Goal: Task Accomplishment & Management: Manage account settings

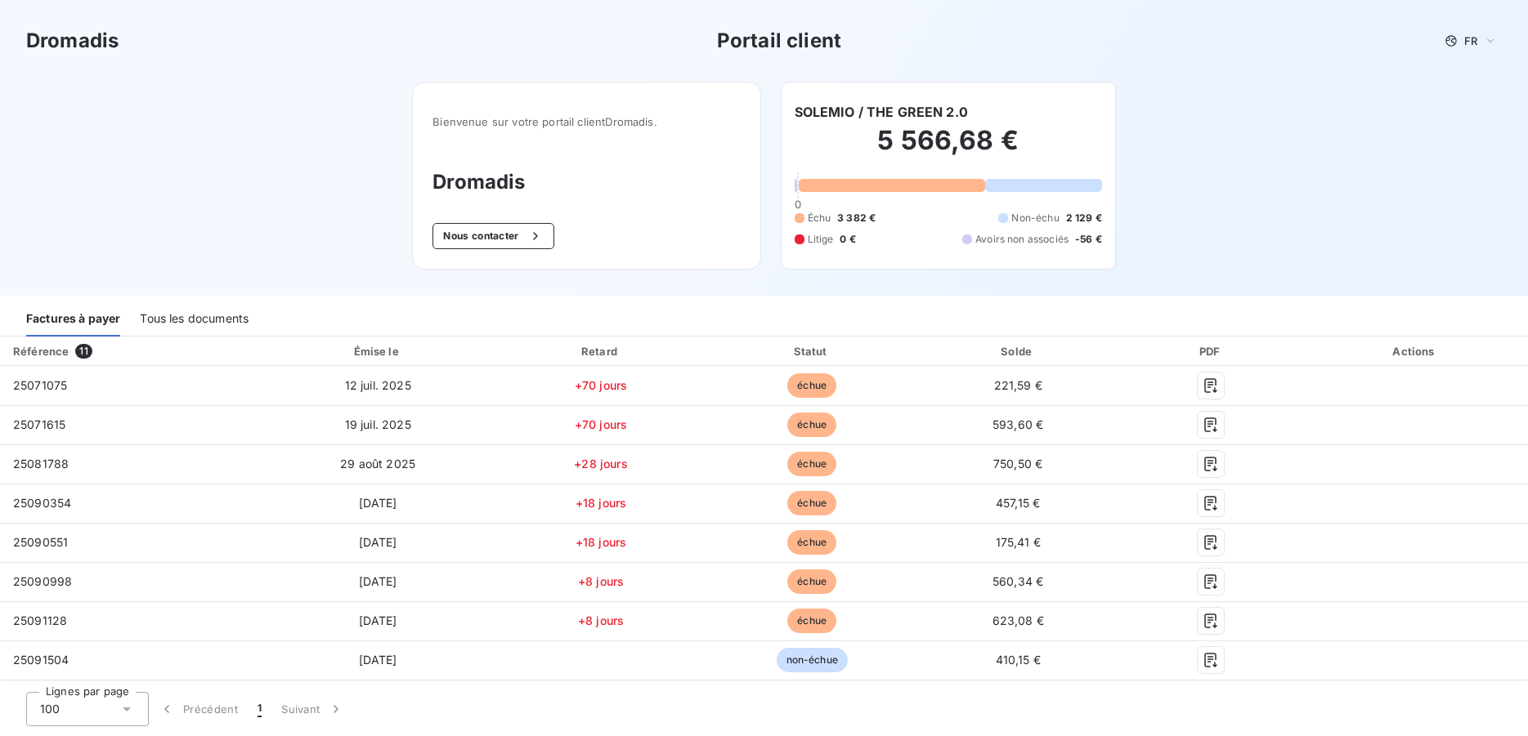
click at [1148, 219] on div "Dromadis Portail client FR Bienvenue sur votre portail client Dromadis . Dromad…" at bounding box center [764, 148] width 1528 height 296
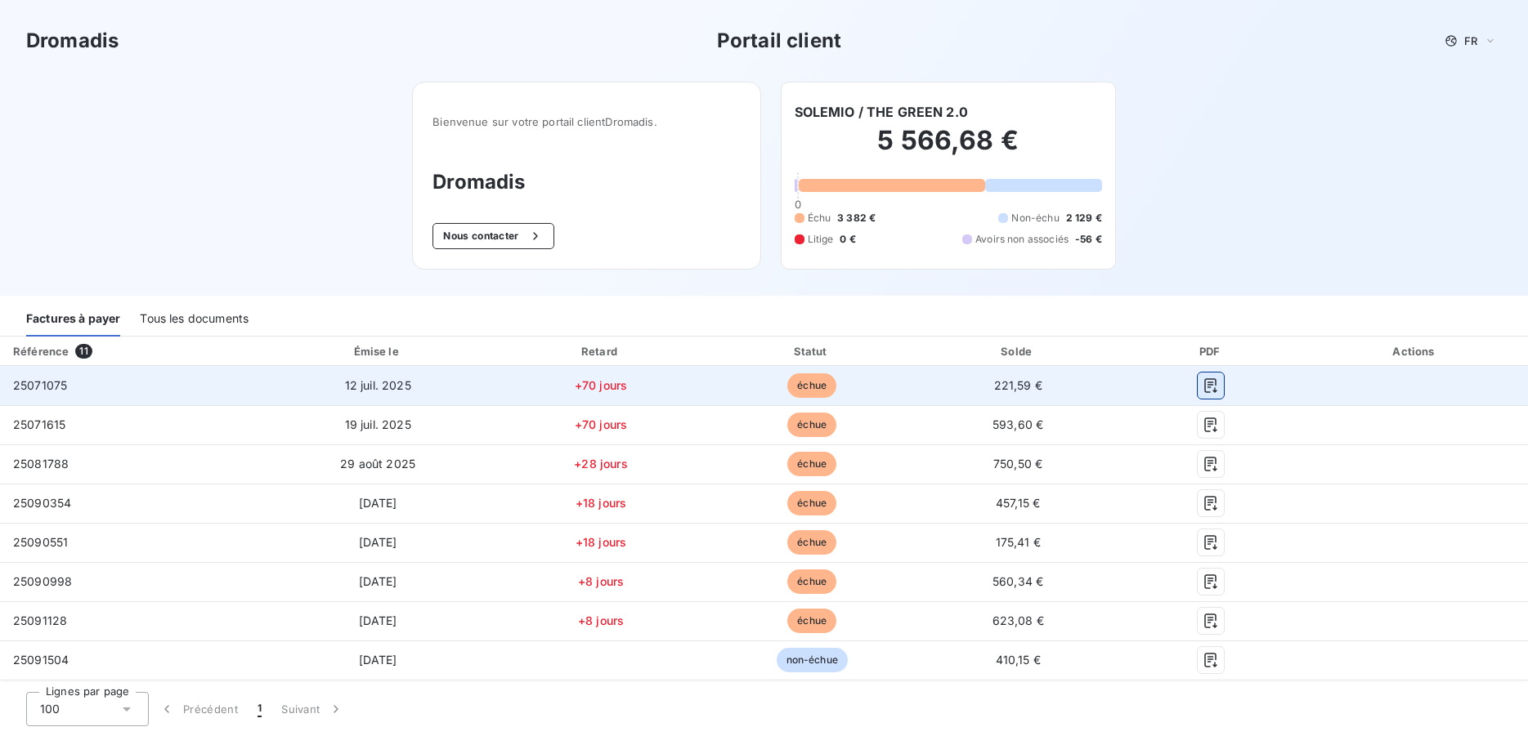
click at [1206, 391] on icon "button" at bounding box center [1210, 386] width 16 height 16
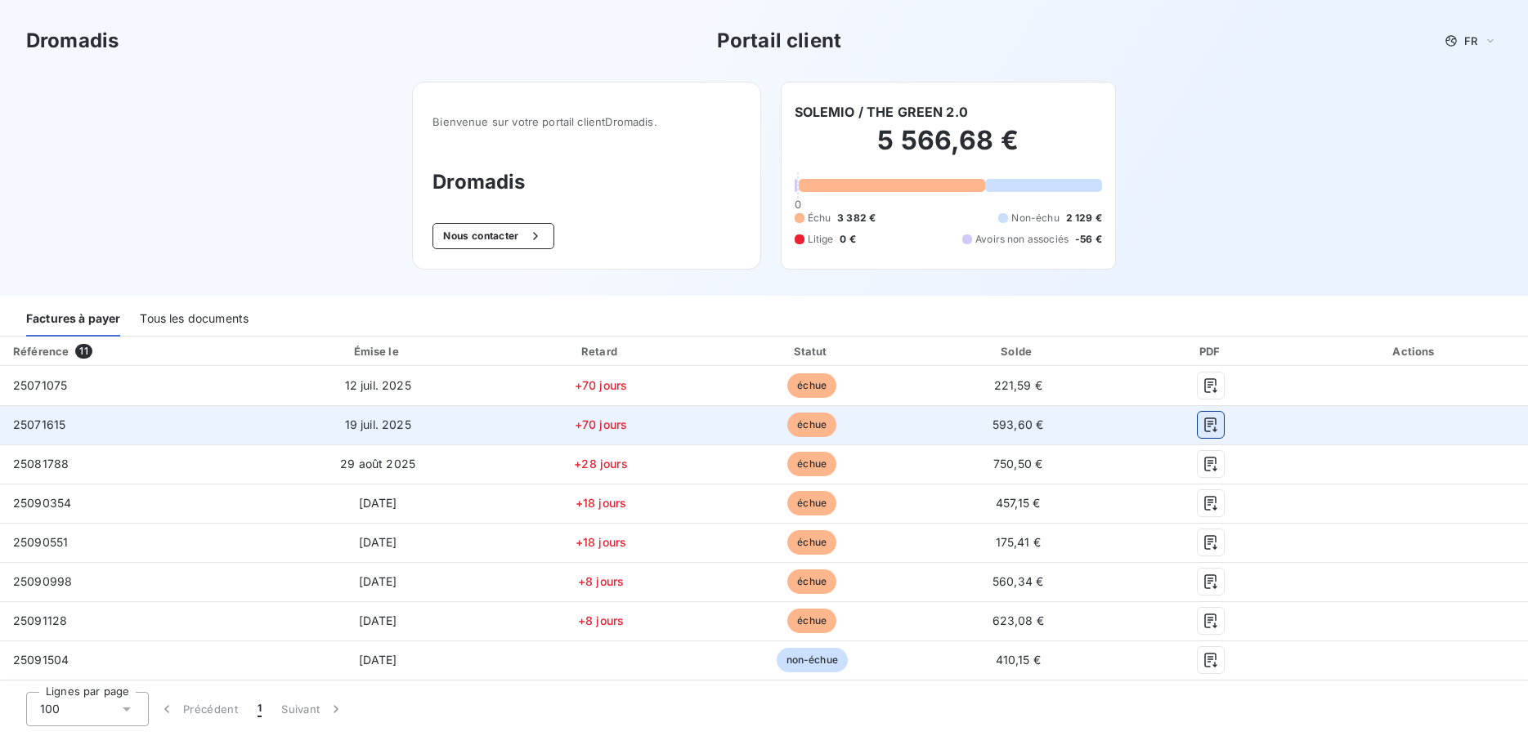
click at [1206, 429] on icon "button" at bounding box center [1210, 425] width 16 height 16
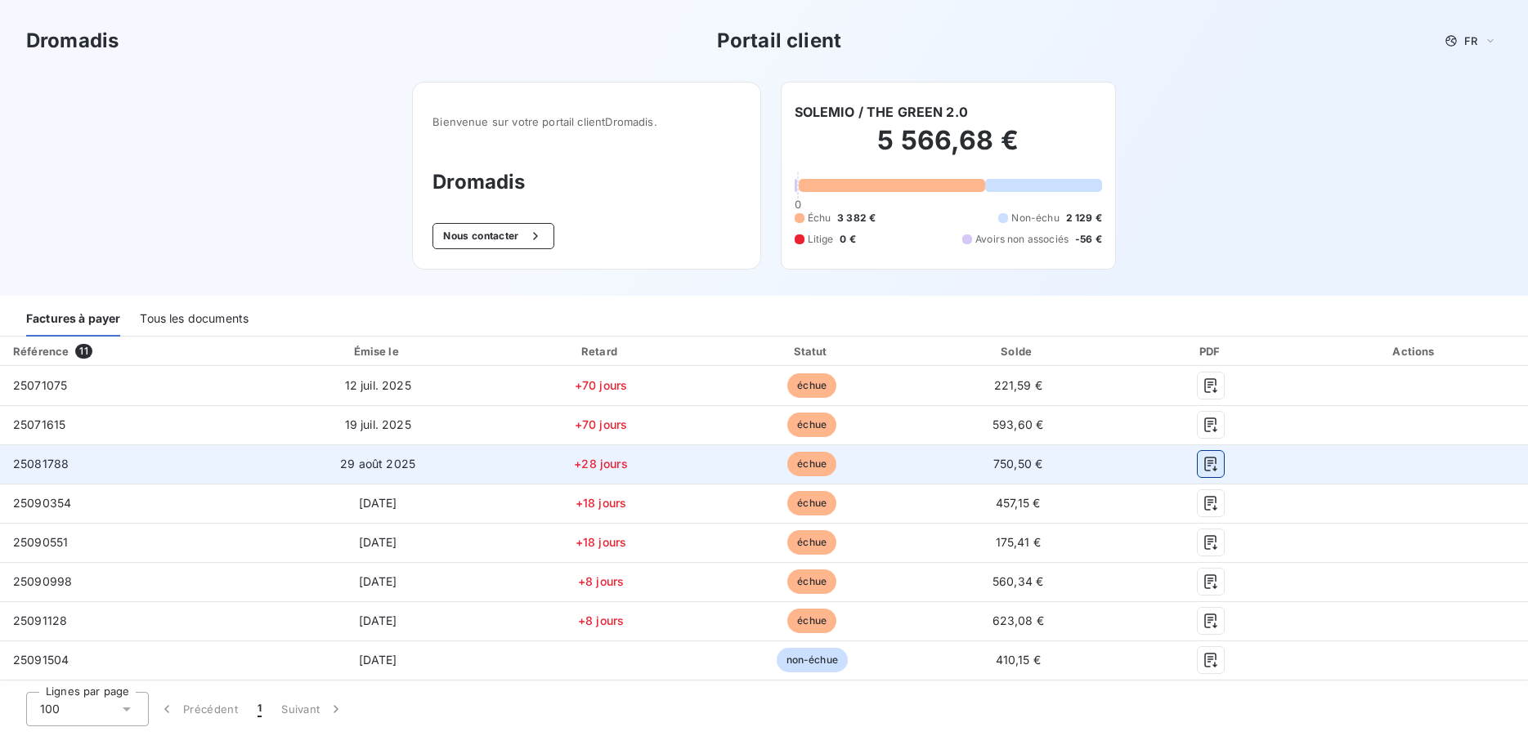
click at [1205, 466] on icon "button" at bounding box center [1211, 464] width 12 height 15
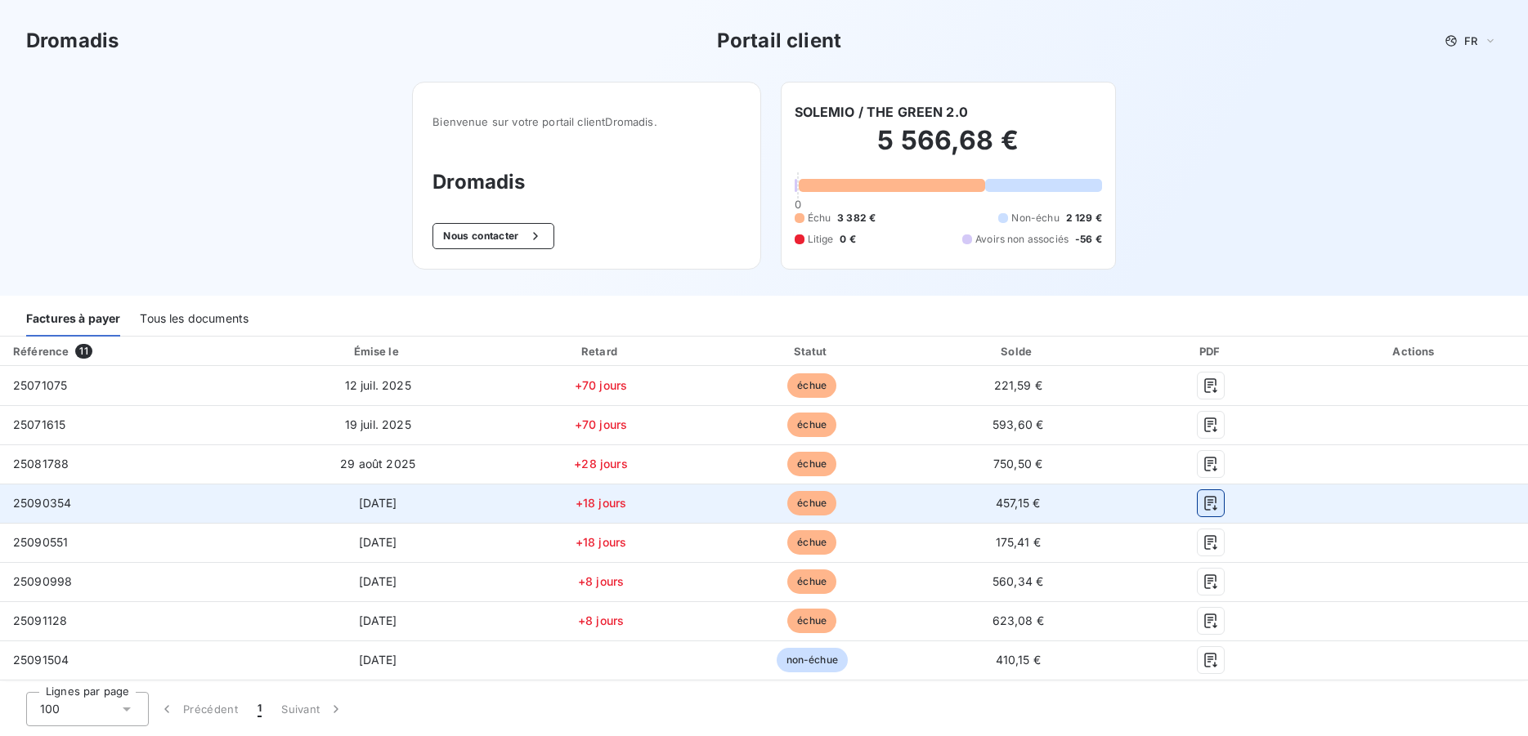
click at [1205, 508] on icon "button" at bounding box center [1211, 503] width 12 height 15
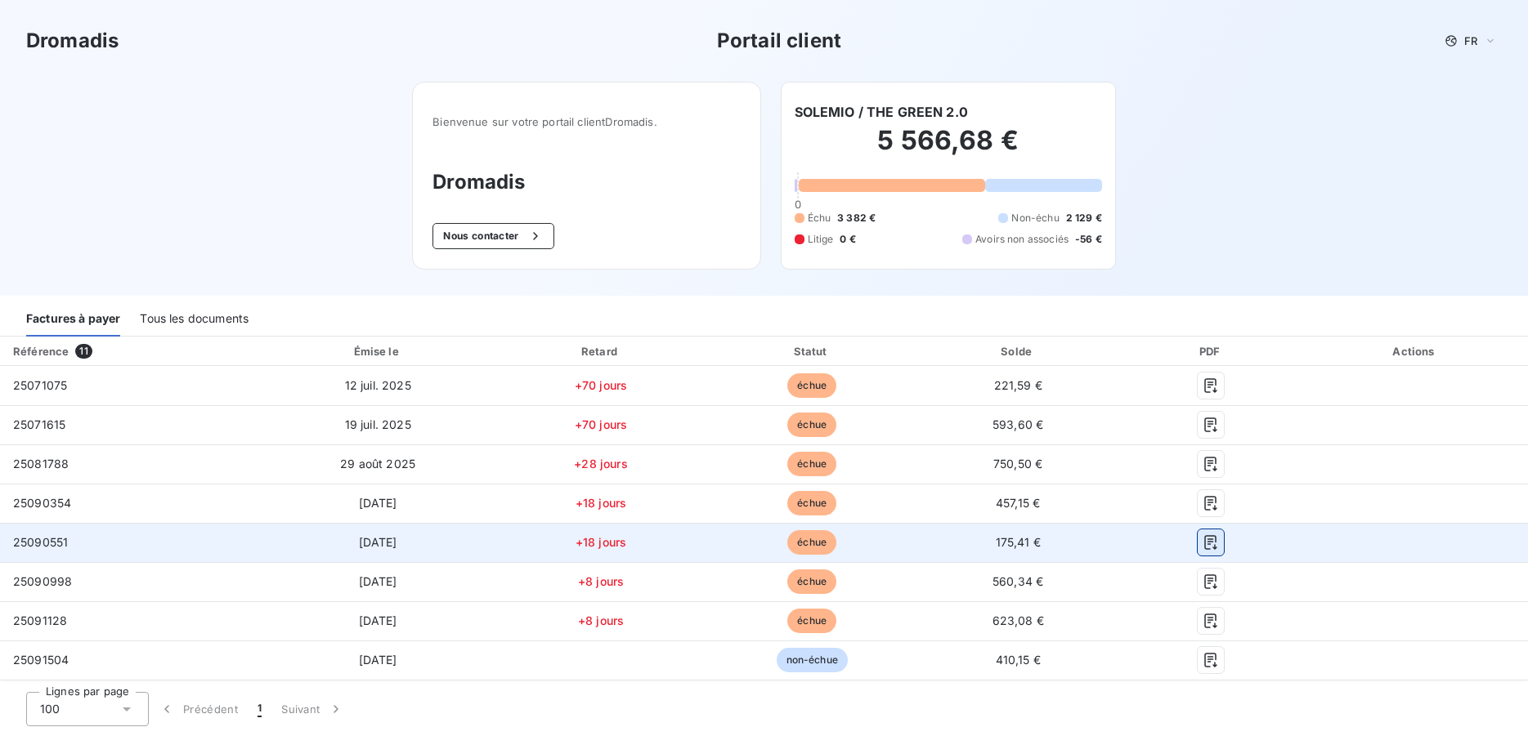
click at [1203, 544] on icon "button" at bounding box center [1210, 543] width 16 height 16
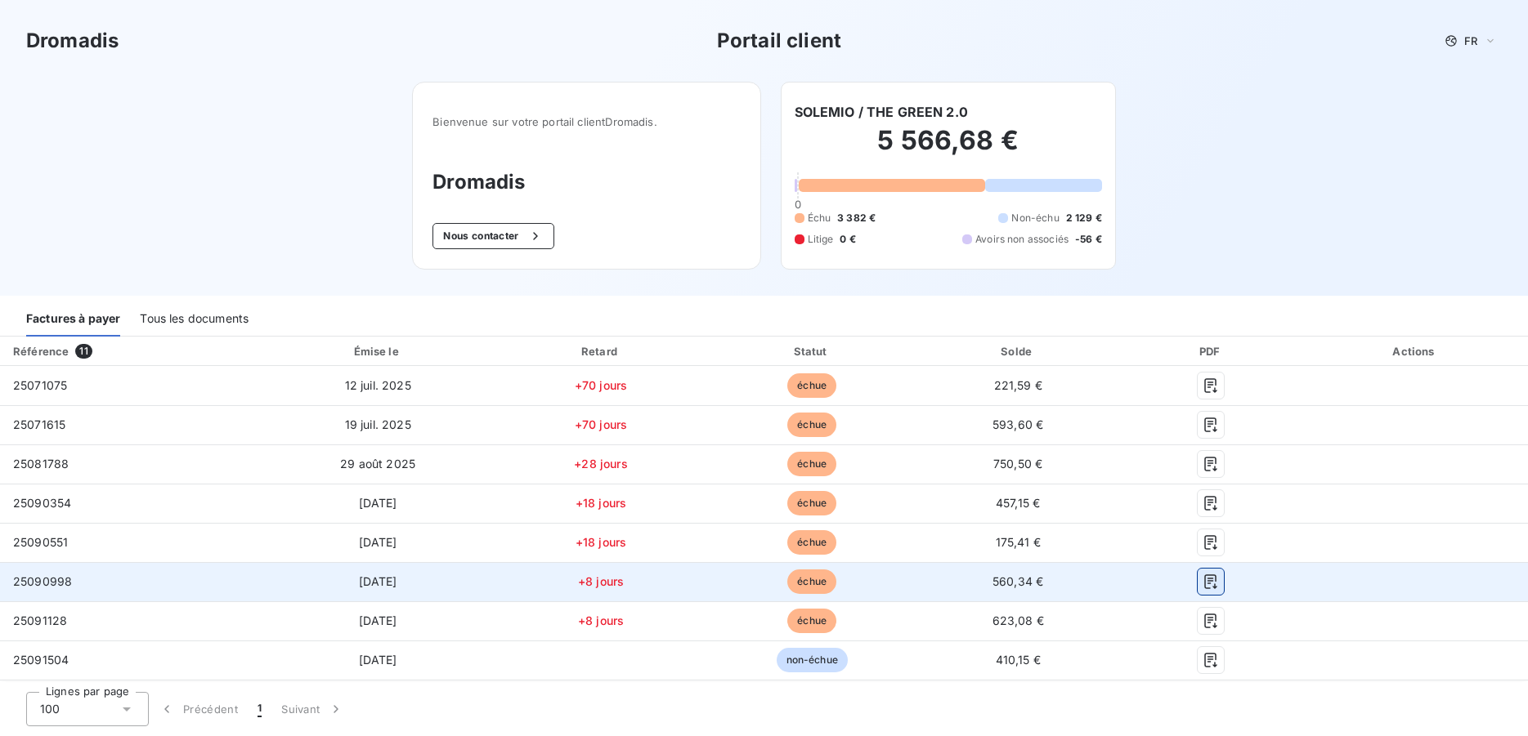
click at [1202, 580] on icon "button" at bounding box center [1210, 582] width 16 height 16
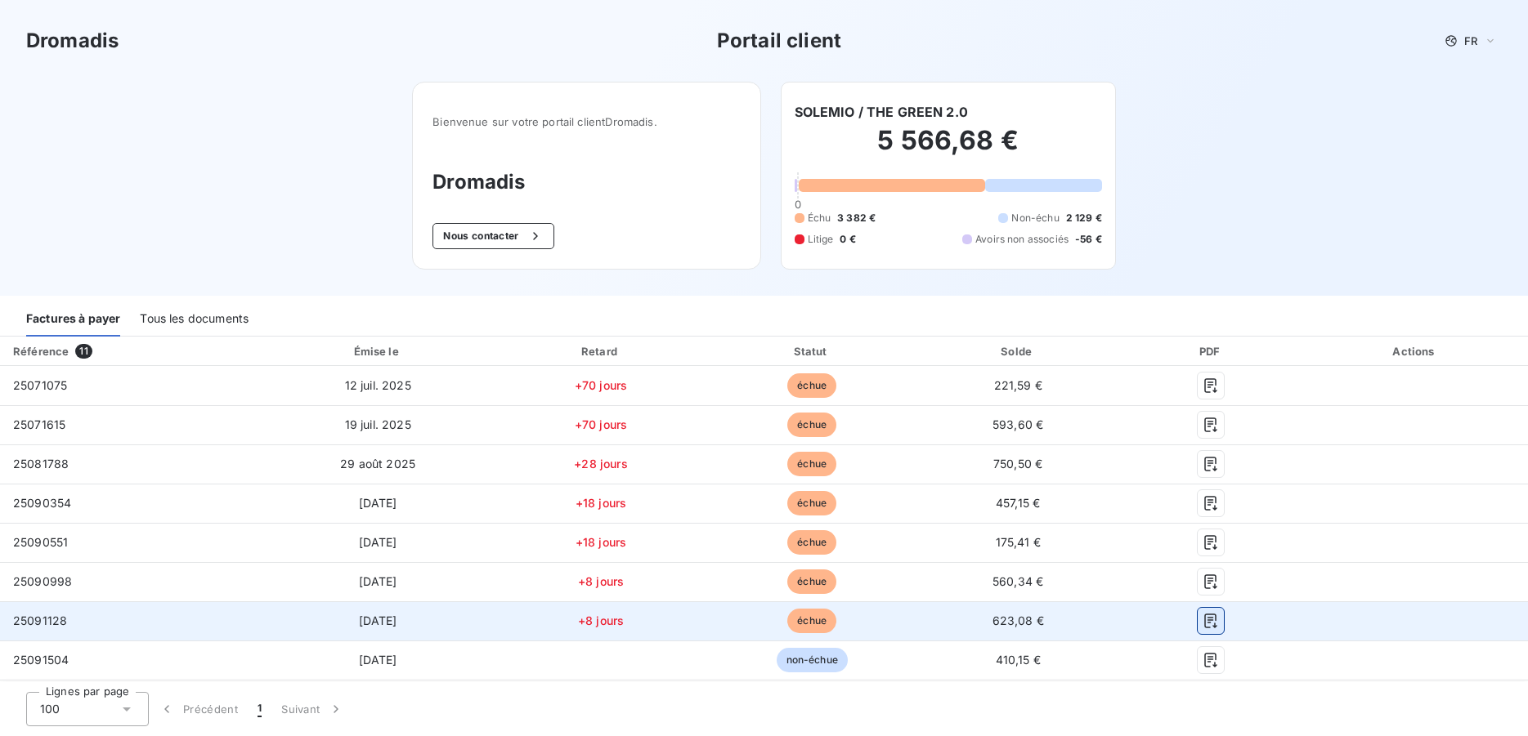
click at [1202, 624] on icon "button" at bounding box center [1210, 621] width 16 height 16
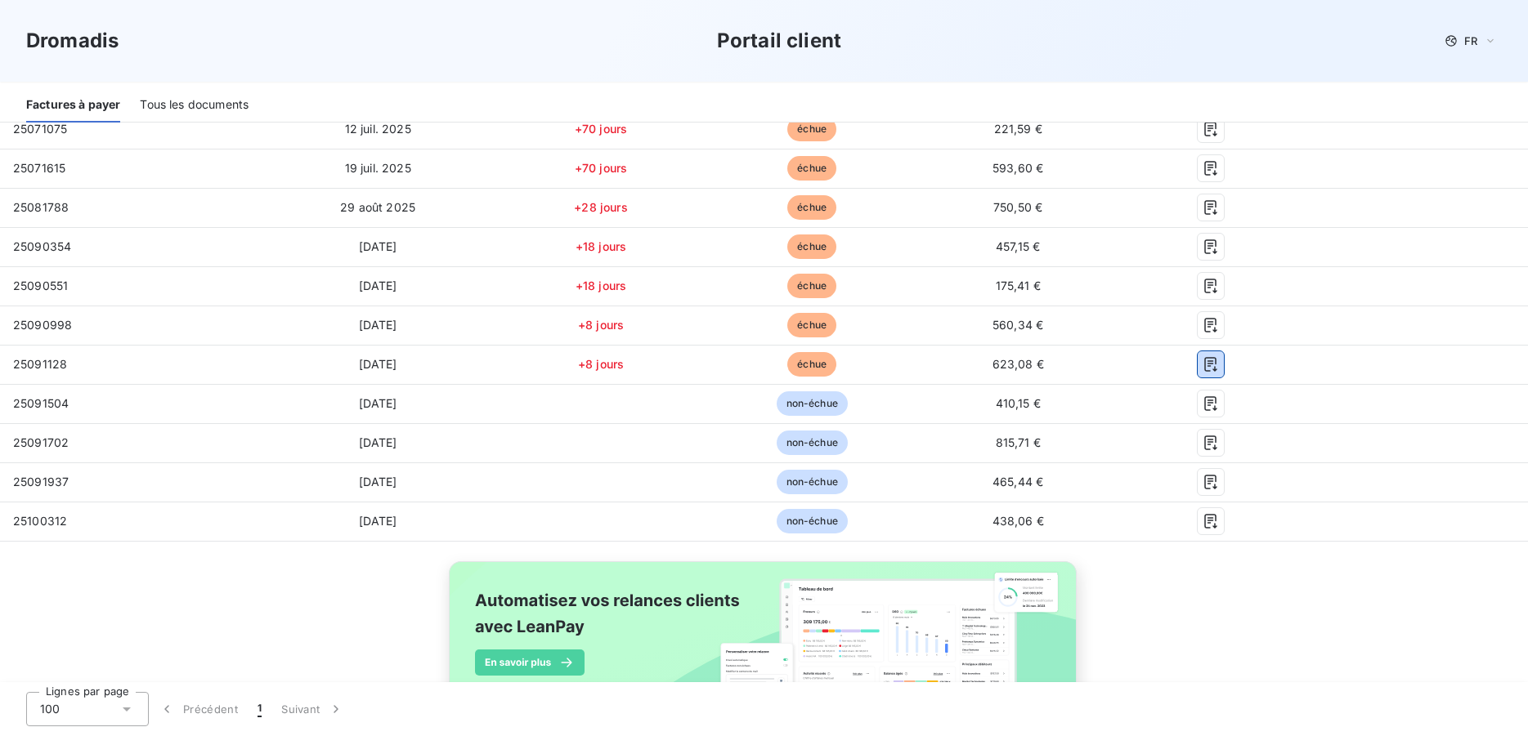
scroll to position [258, 0]
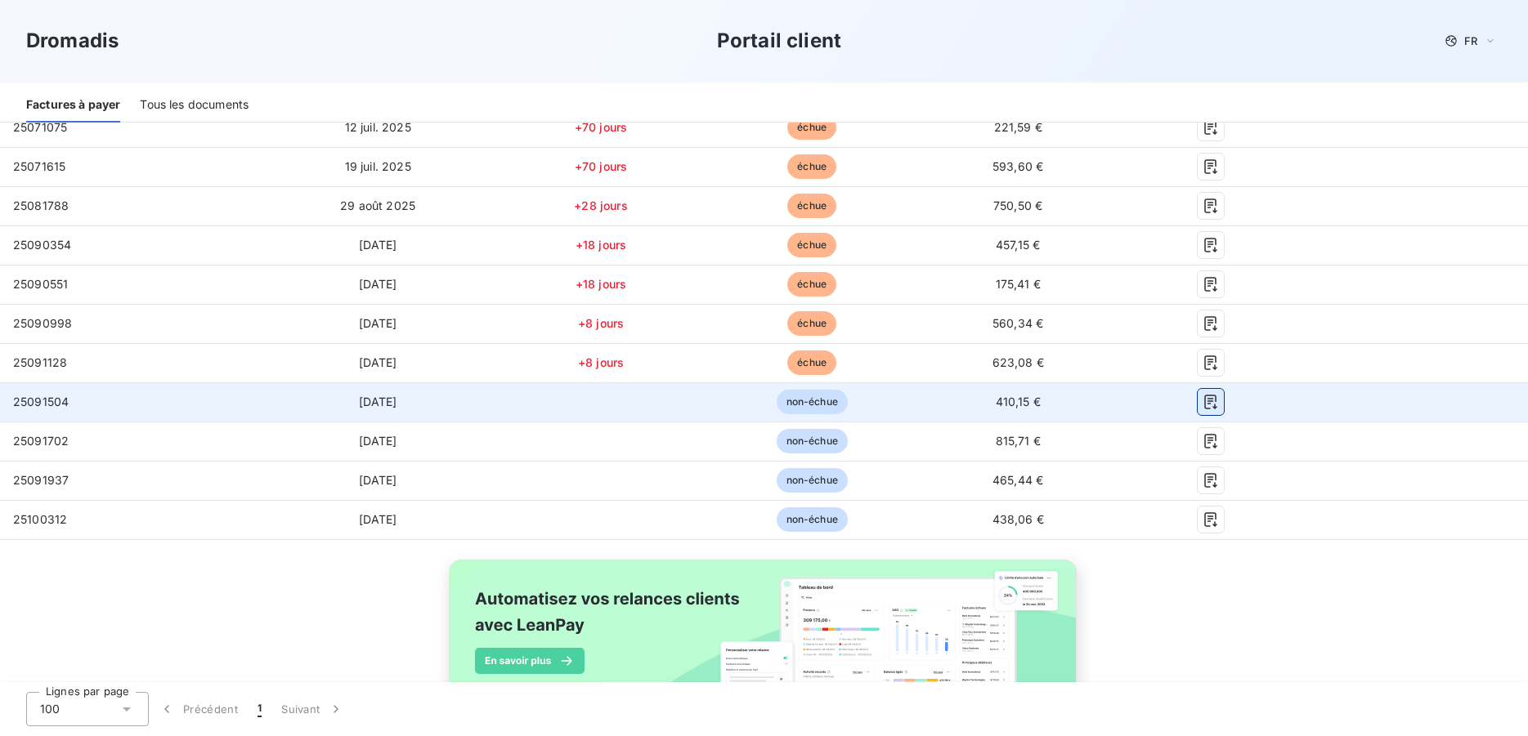
click at [1202, 410] on icon "button" at bounding box center [1210, 402] width 16 height 16
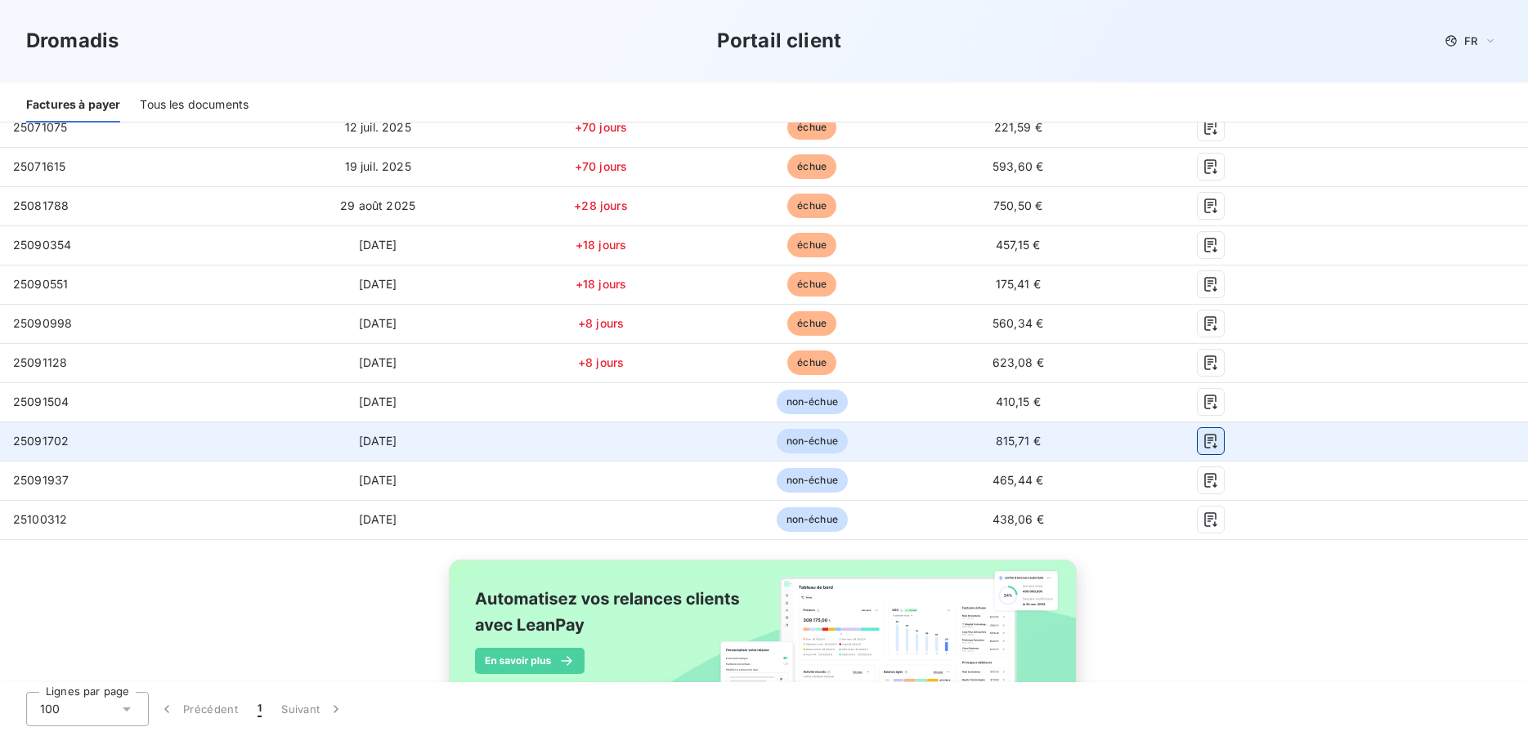
click at [1202, 440] on icon "button" at bounding box center [1210, 441] width 16 height 16
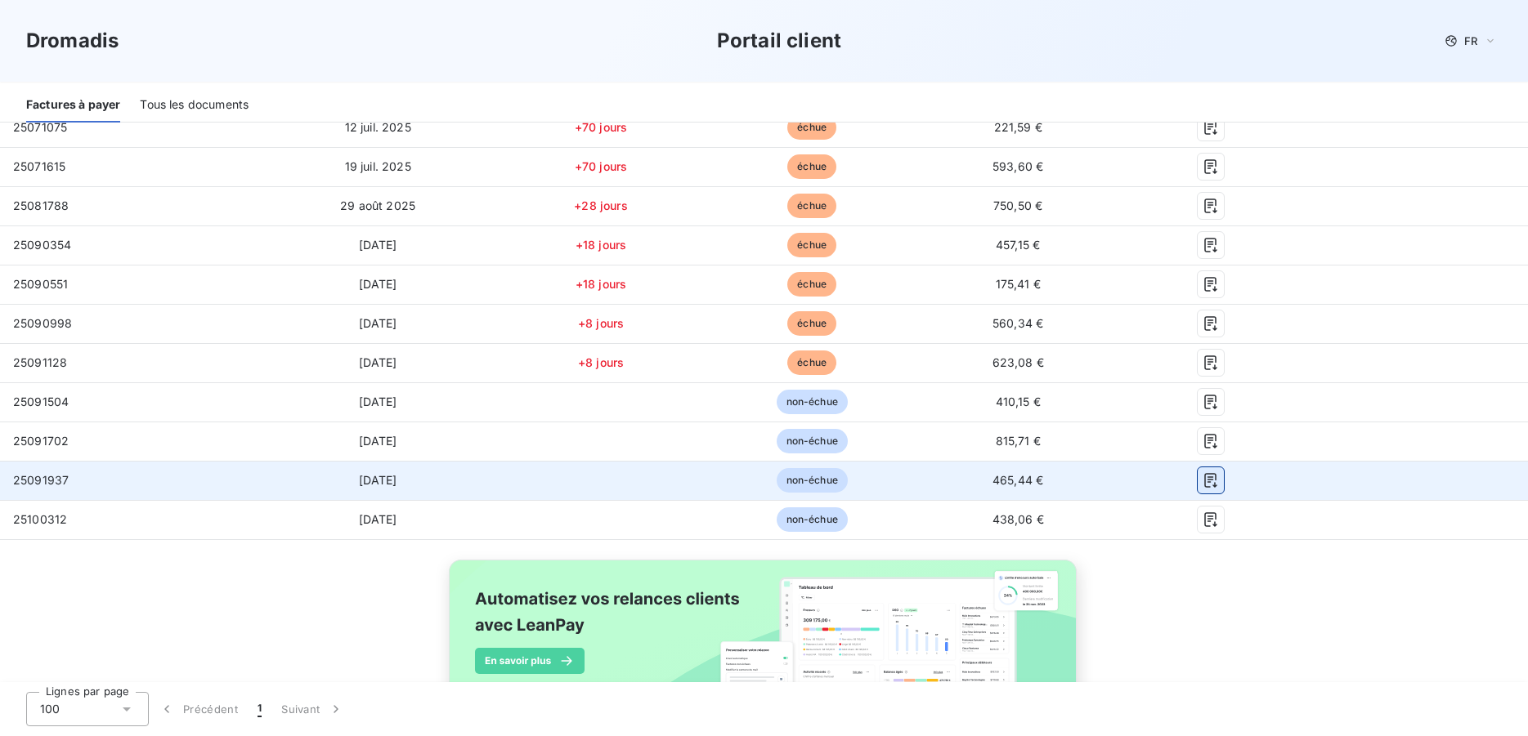
click at [1202, 476] on icon "button" at bounding box center [1210, 480] width 16 height 16
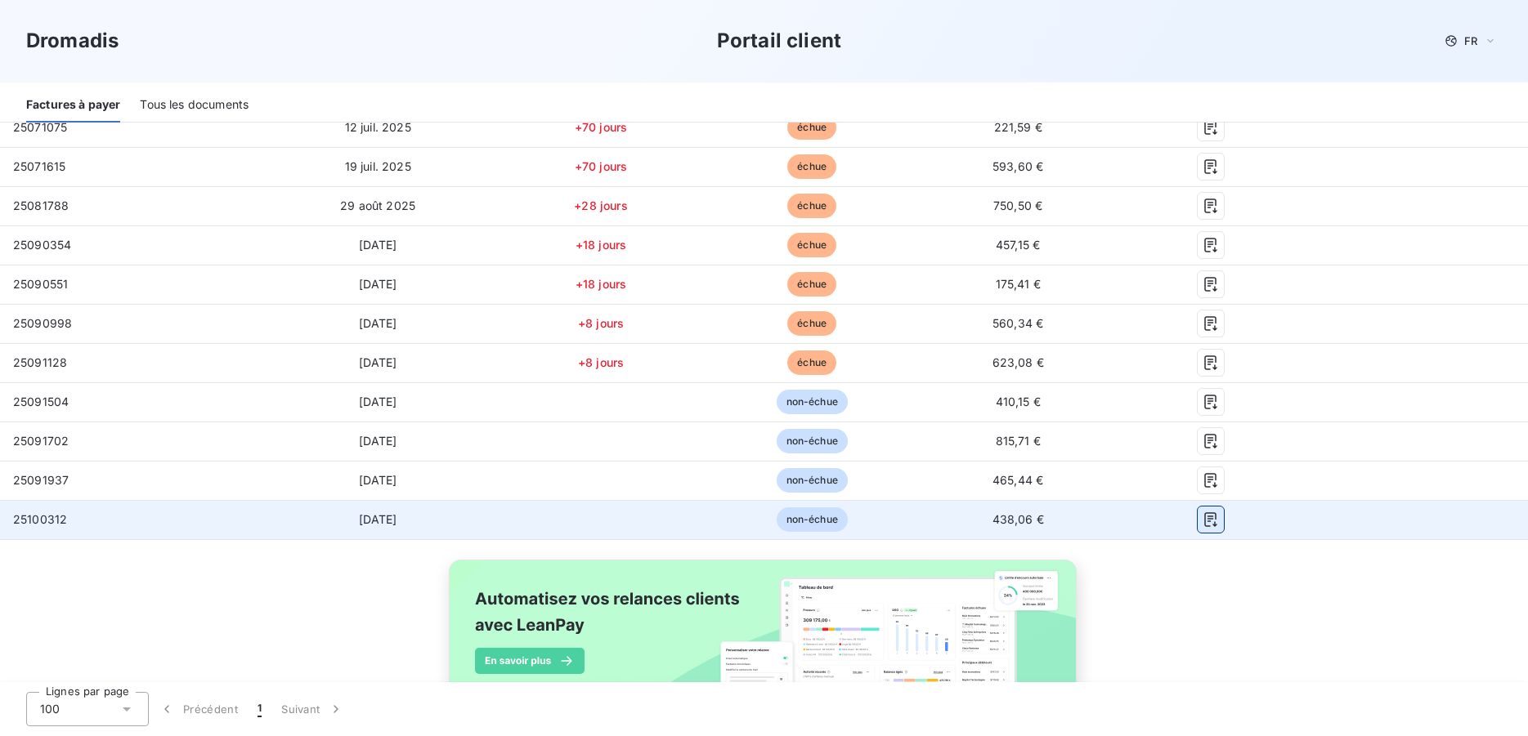
click at [1202, 516] on icon "button" at bounding box center [1210, 520] width 16 height 16
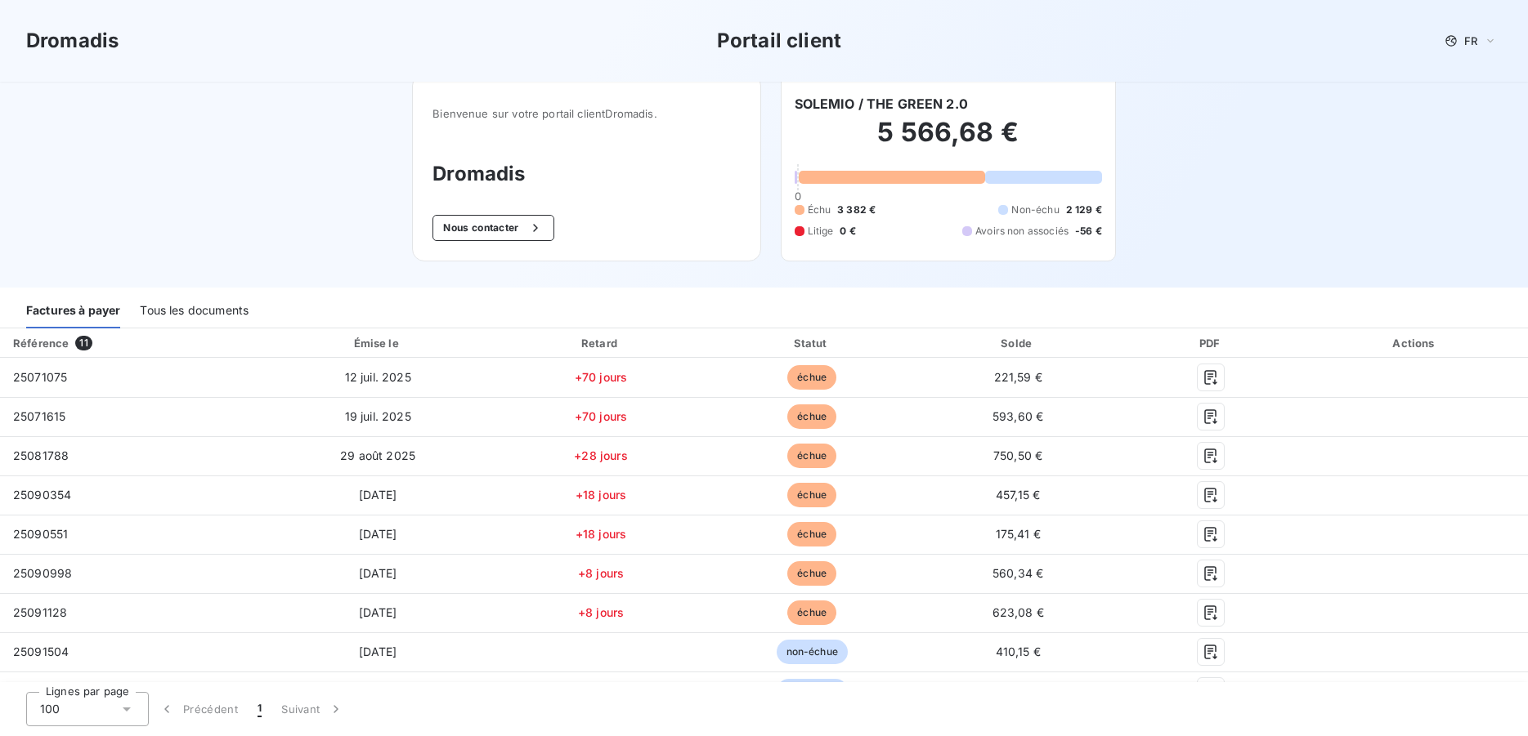
scroll to position [6, 0]
click at [235, 313] on div "Tous les documents" at bounding box center [194, 314] width 109 height 34
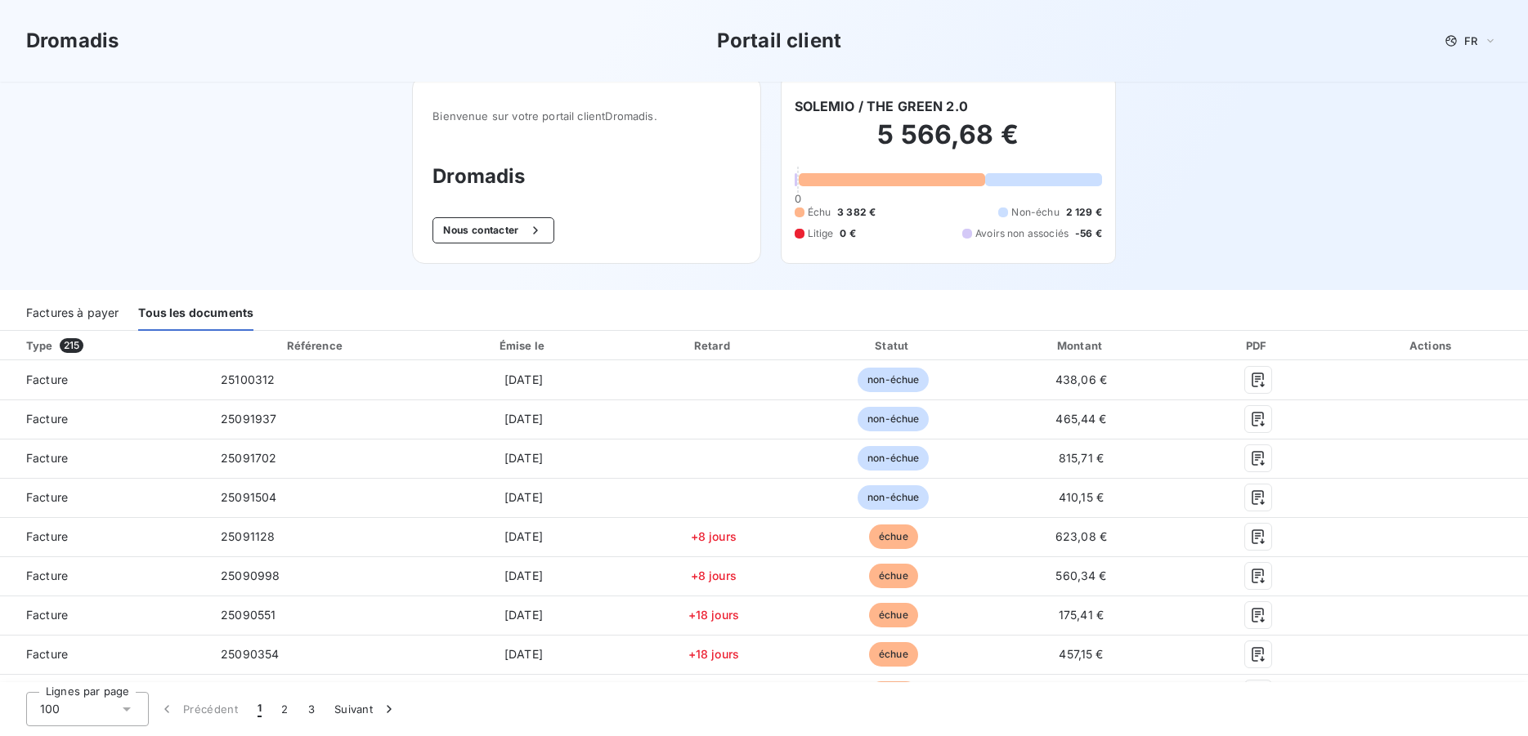
click at [85, 306] on div "Factures à payer" at bounding box center [72, 314] width 92 height 34
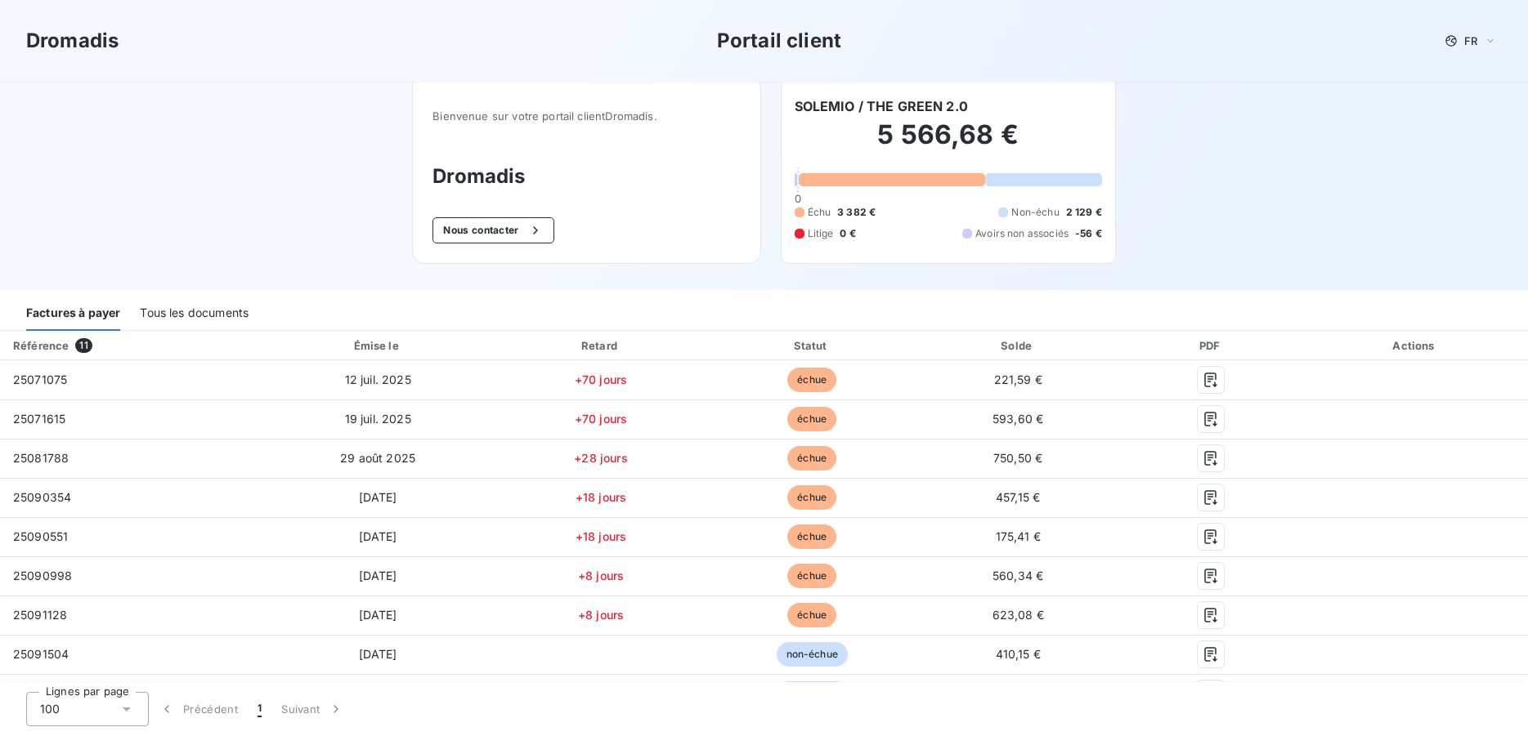
click at [194, 315] on div "Tous les documents" at bounding box center [194, 314] width 109 height 34
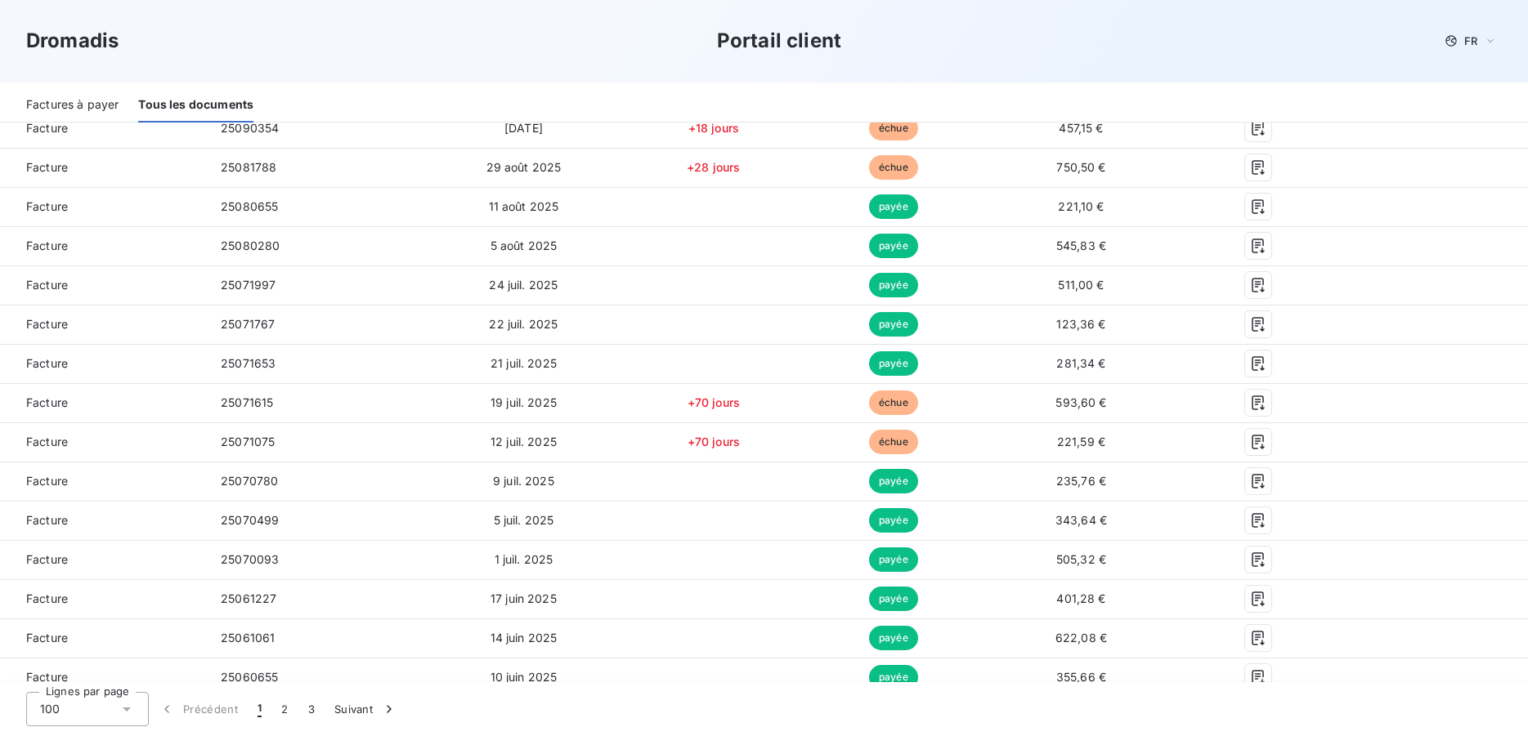
scroll to position [542, 0]
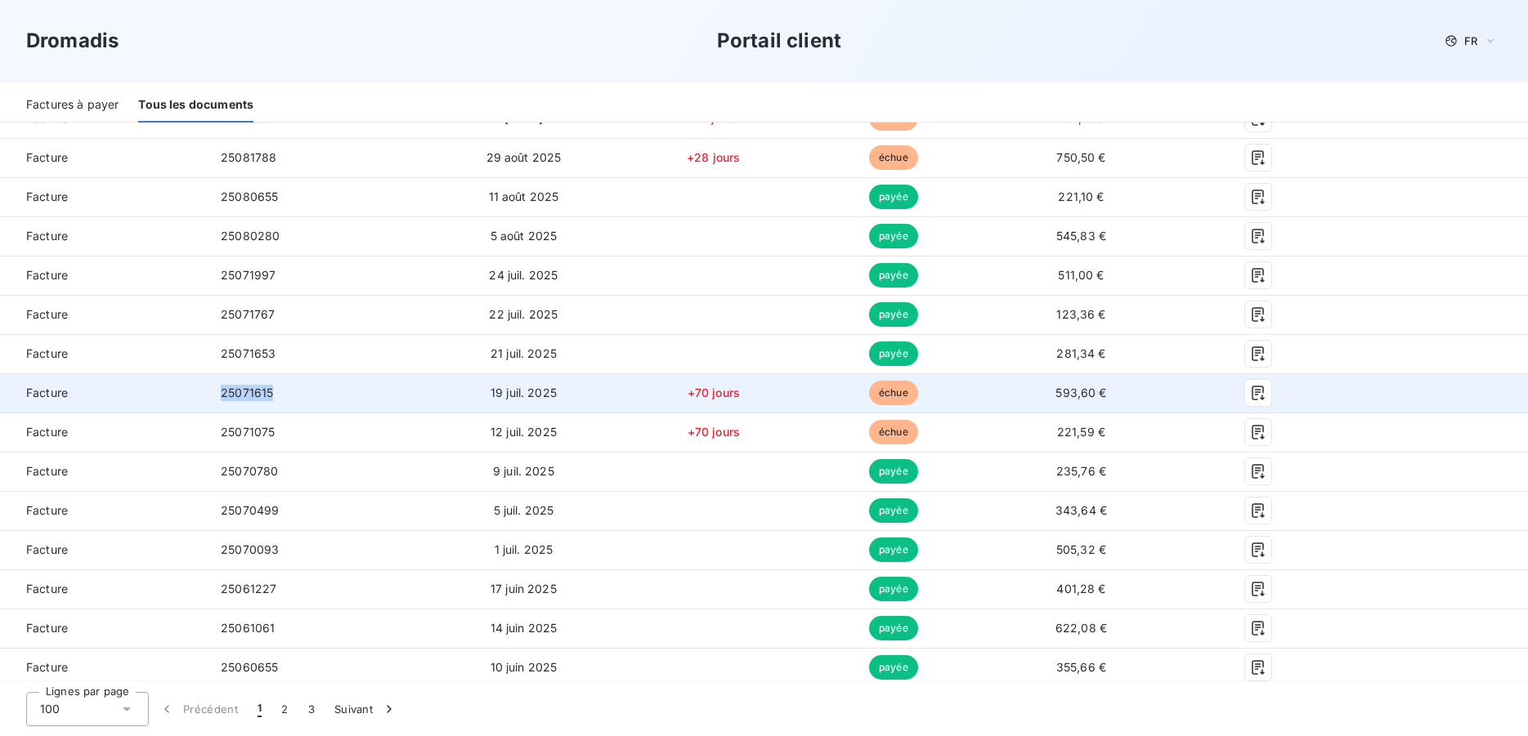
drag, startPoint x: 274, startPoint y: 396, endPoint x: 219, endPoint y: 398, distance: 54.8
click at [219, 398] on td "25071615" at bounding box center [316, 393] width 217 height 39
copy span "25071615"
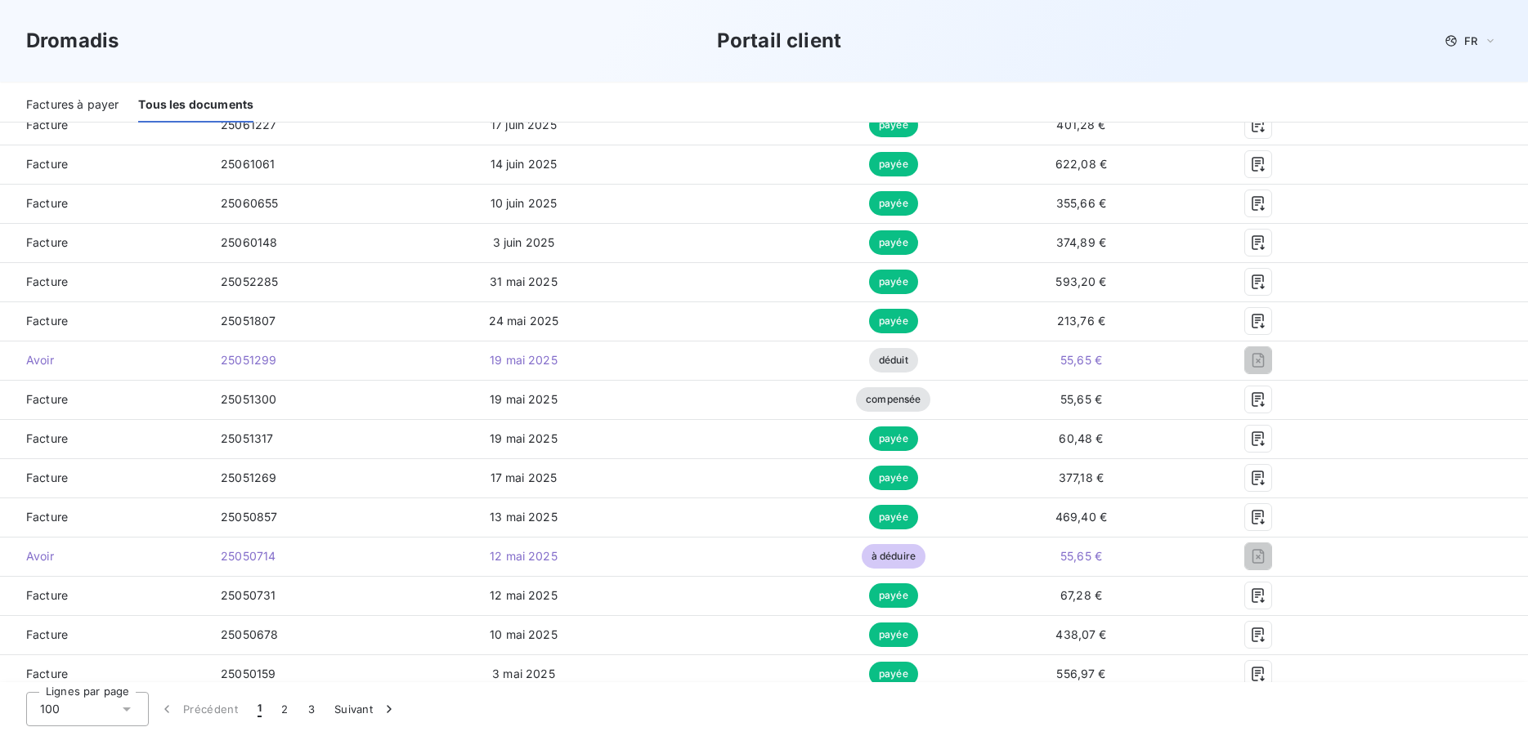
scroll to position [1011, 0]
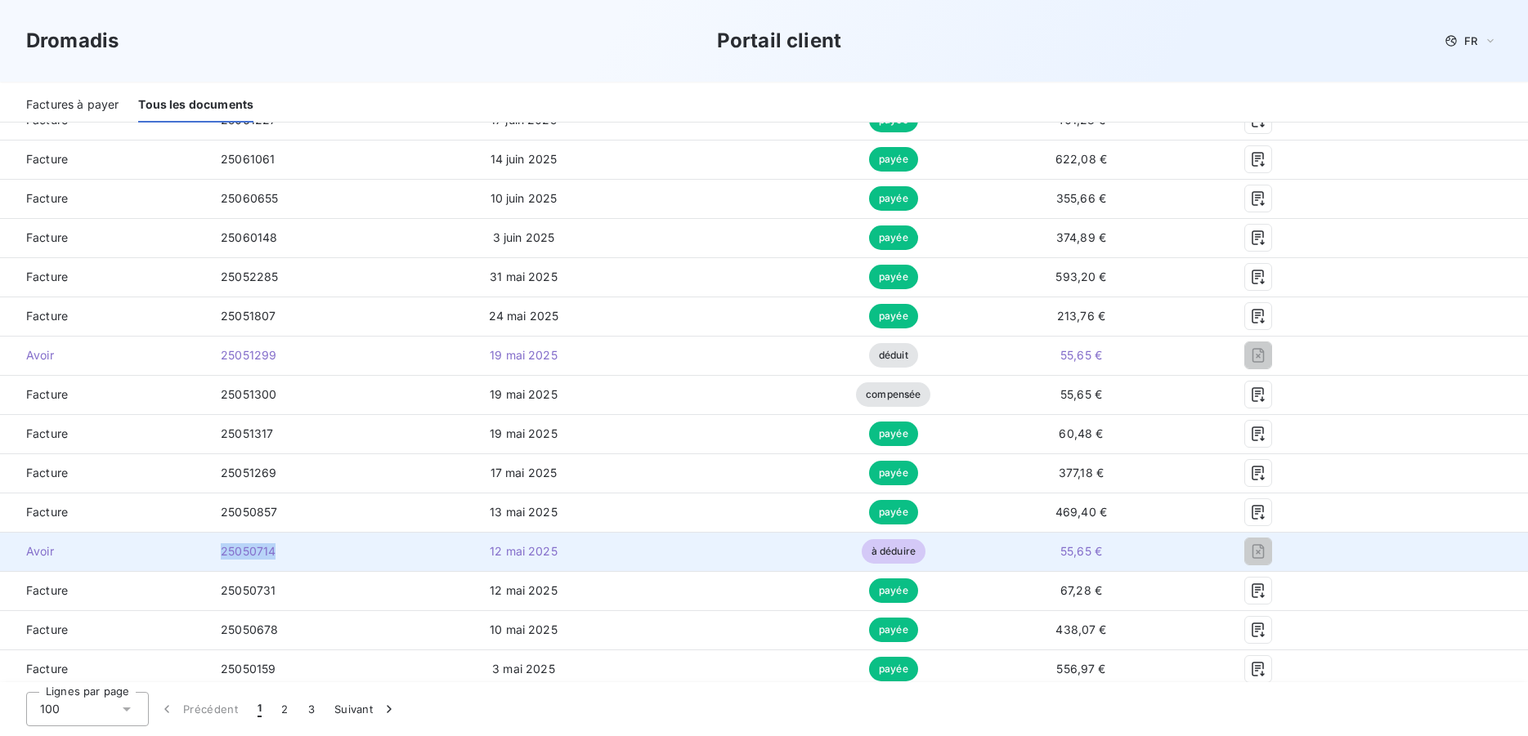
drag, startPoint x: 293, startPoint y: 555, endPoint x: 221, endPoint y: 548, distance: 72.3
click at [221, 548] on td "25050714" at bounding box center [316, 551] width 217 height 39
copy span "25050714"
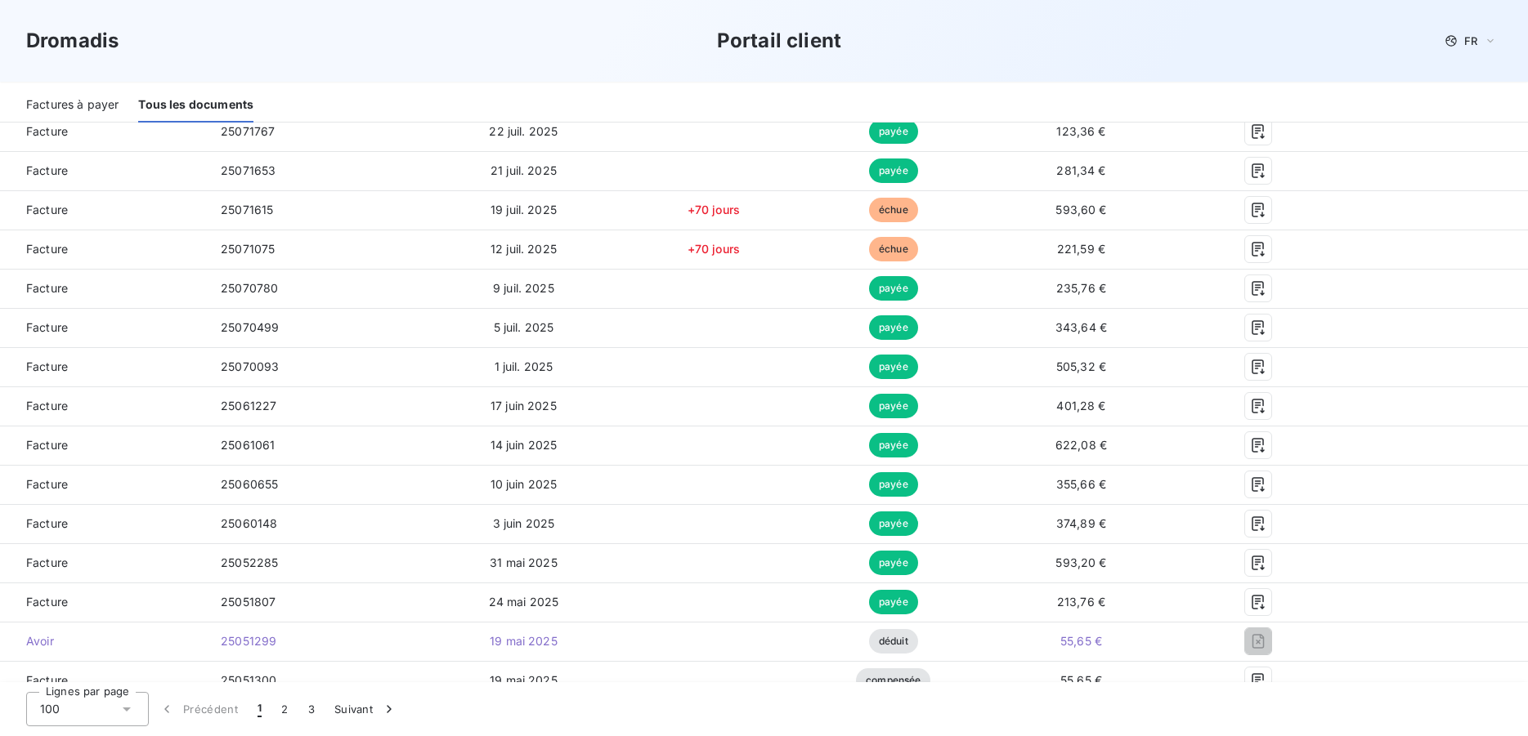
scroll to position [719, 0]
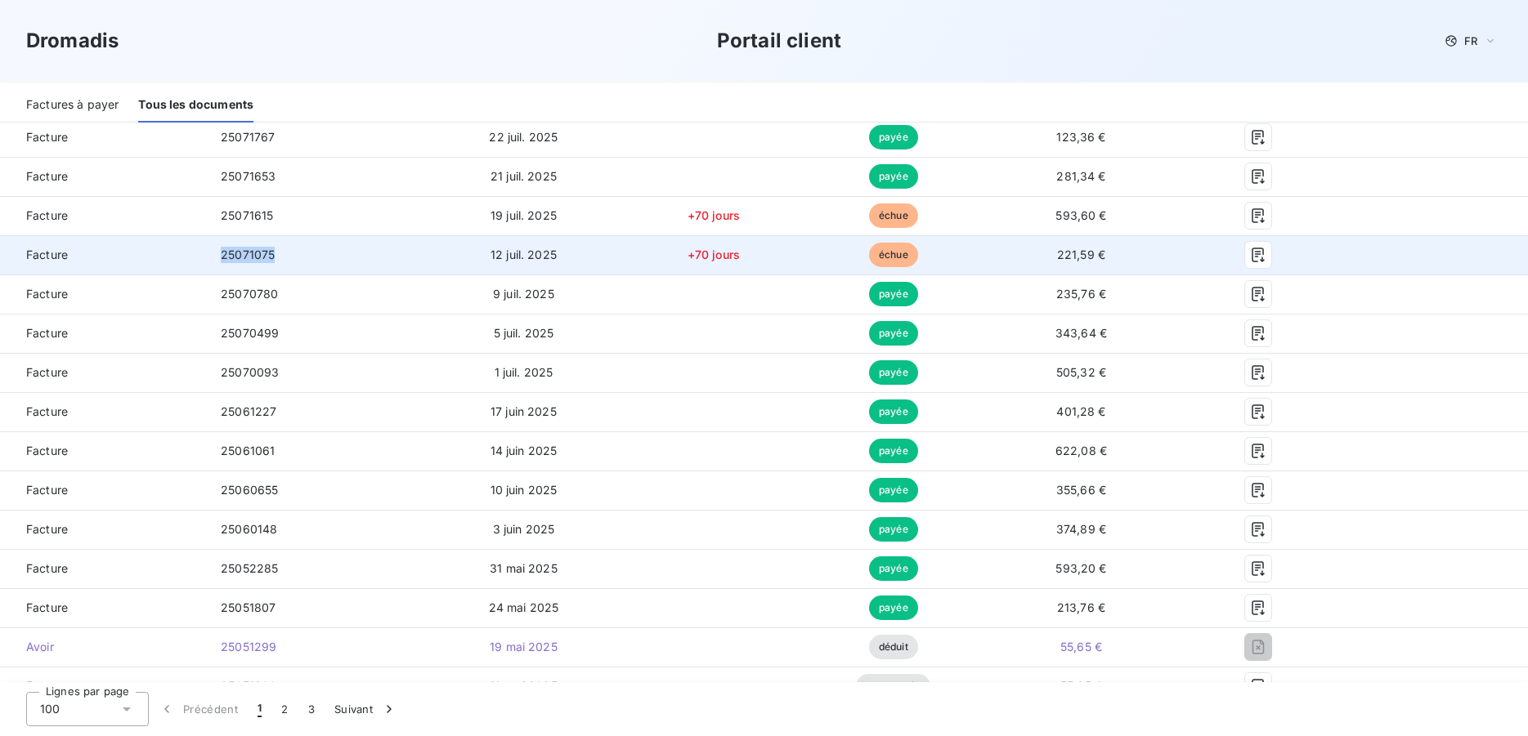
drag, startPoint x: 286, startPoint y: 257, endPoint x: 216, endPoint y: 254, distance: 70.3
click at [216, 254] on td "25071075" at bounding box center [316, 254] width 217 height 39
copy span "25071075"
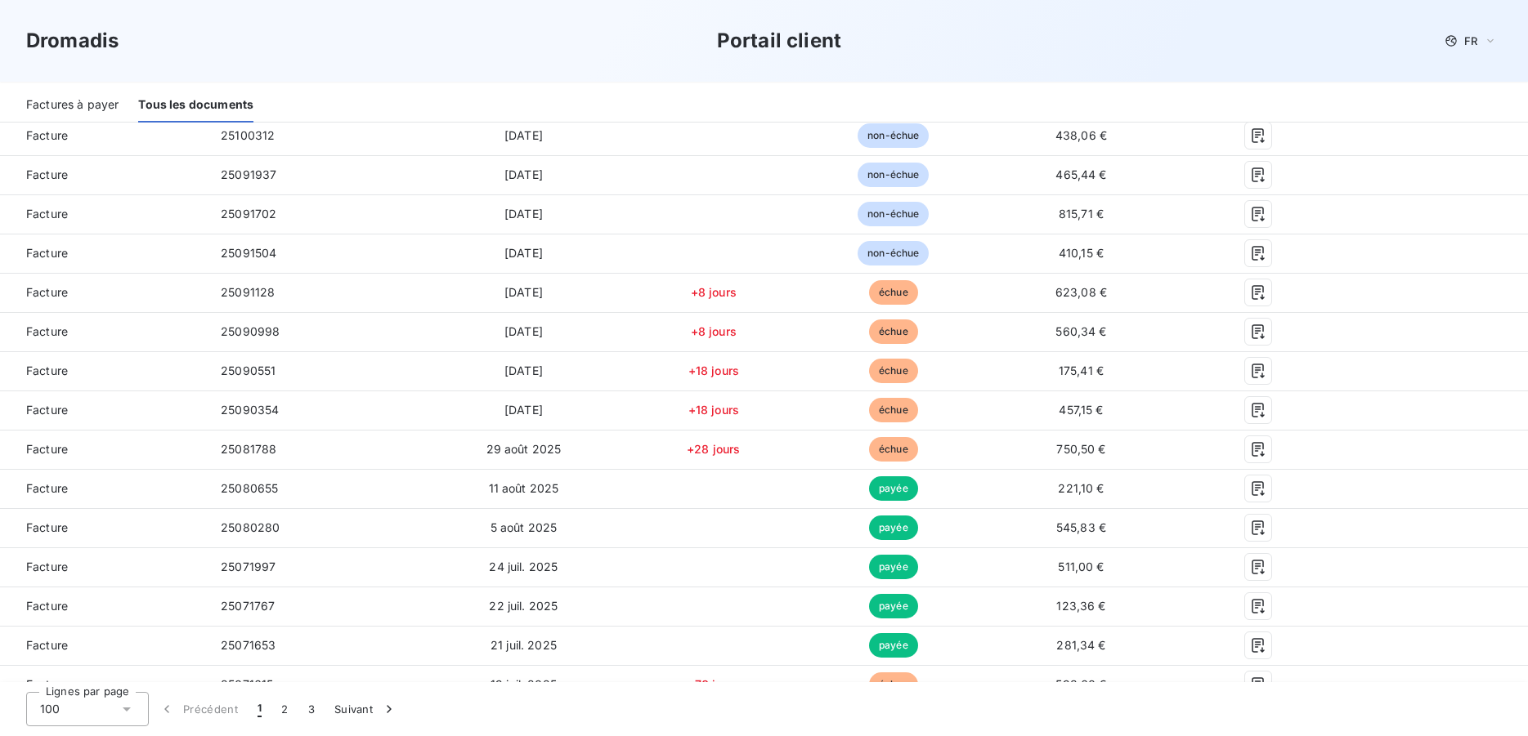
scroll to position [245, 0]
